Goal: Information Seeking & Learning: Learn about a topic

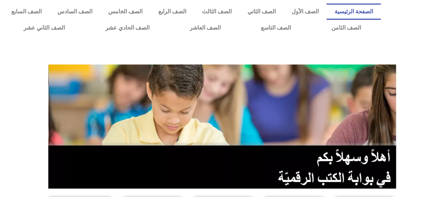
scroll to position [172, 0]
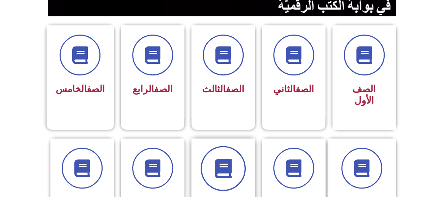
click at [245, 155] on span at bounding box center [222, 168] width 45 height 45
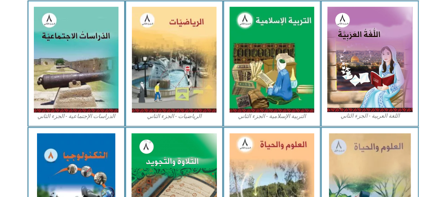
scroll to position [429, 0]
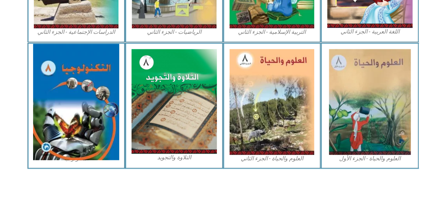
click at [70, 104] on img at bounding box center [76, 102] width 86 height 116
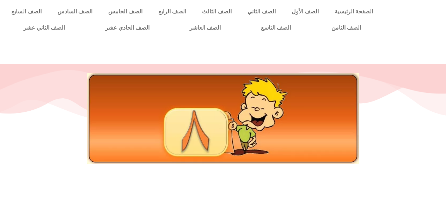
scroll to position [172, 0]
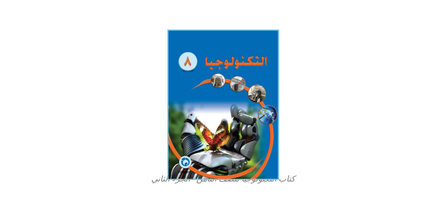
click at [194, 119] on img at bounding box center [223, 105] width 112 height 150
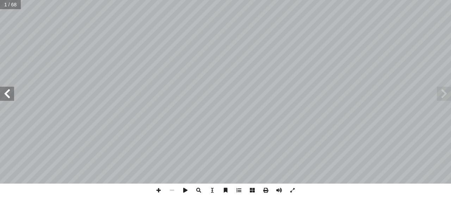
click at [11, 97] on span at bounding box center [7, 94] width 14 height 14
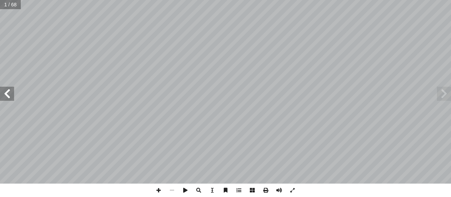
click at [11, 97] on span at bounding box center [7, 94] width 14 height 14
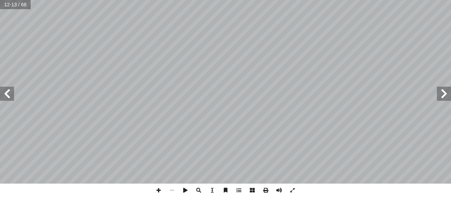
click at [11, 97] on span at bounding box center [7, 94] width 14 height 14
click at [159, 188] on span at bounding box center [158, 190] width 13 height 13
click at [6, 91] on span at bounding box center [7, 94] width 14 height 14
